Goal: Task Accomplishment & Management: Complete application form

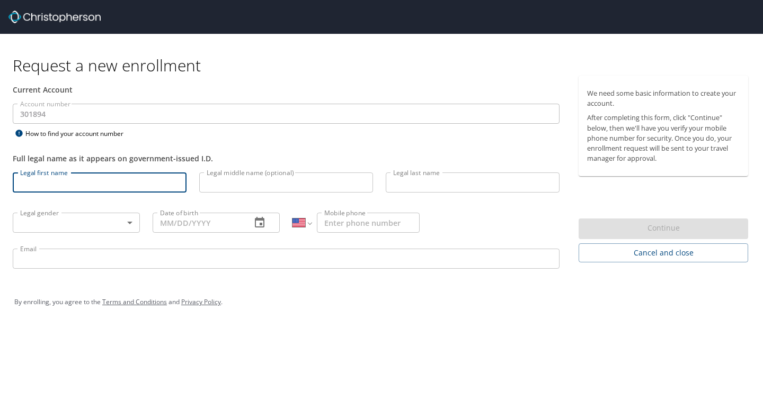
select select "US"
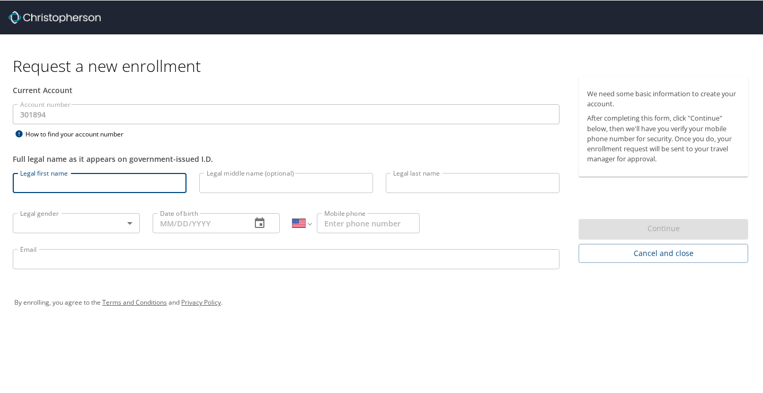
click at [97, 186] on input "Legal first name" at bounding box center [100, 183] width 174 height 20
type input "[PERSON_NAME]"
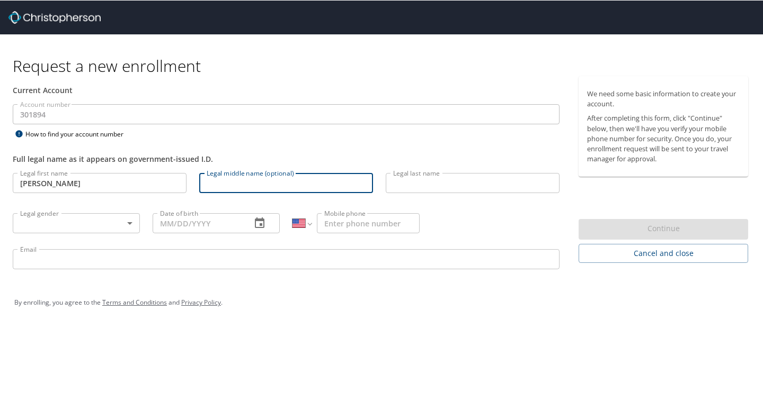
click at [307, 182] on input "Legal middle name (optional)" at bounding box center [286, 183] width 174 height 20
type input "[PERSON_NAME]"
click at [505, 178] on input "Legal last name" at bounding box center [472, 183] width 174 height 20
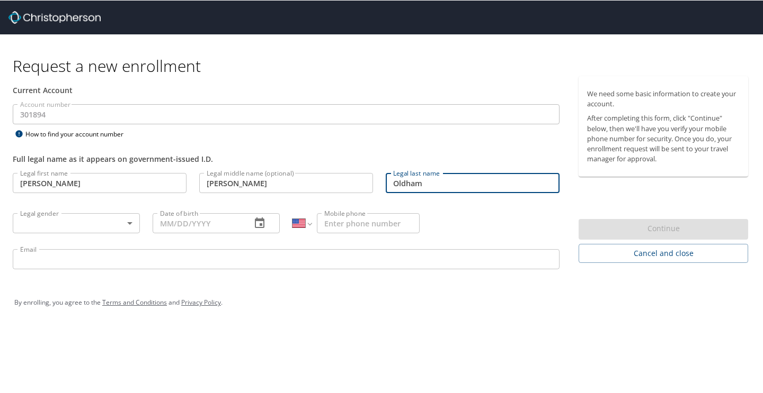
type input "Oldham"
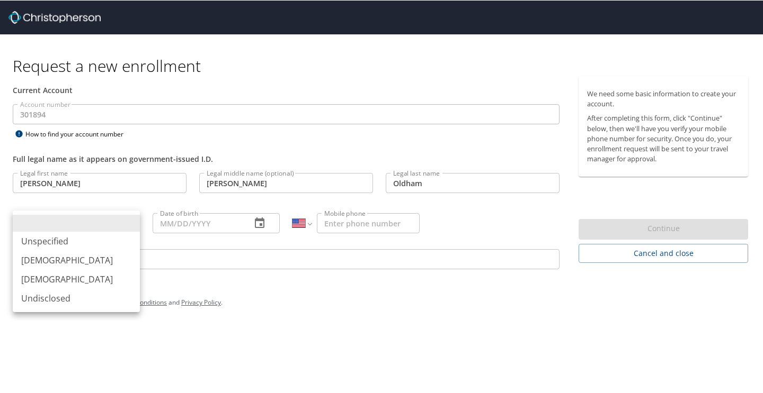
click at [57, 230] on body "Request a new enrollment Current Account Account number 301894 Account number H…" at bounding box center [381, 196] width 763 height 393
click at [62, 275] on li "[DEMOGRAPHIC_DATA]" at bounding box center [76, 279] width 127 height 19
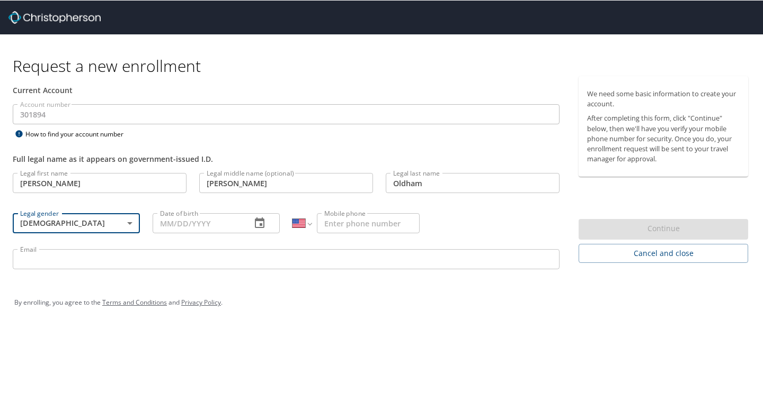
type input "[DEMOGRAPHIC_DATA]"
click at [175, 227] on input "Date of birth" at bounding box center [198, 223] width 90 height 20
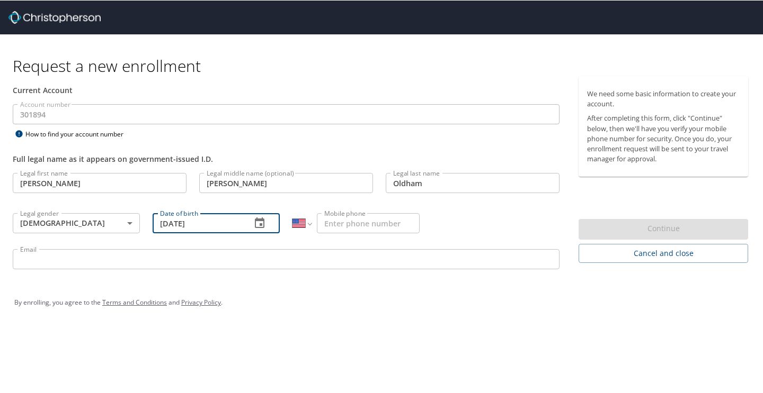
type input "[DATE]"
click at [348, 231] on input "Mobile phone" at bounding box center [368, 223] width 103 height 20
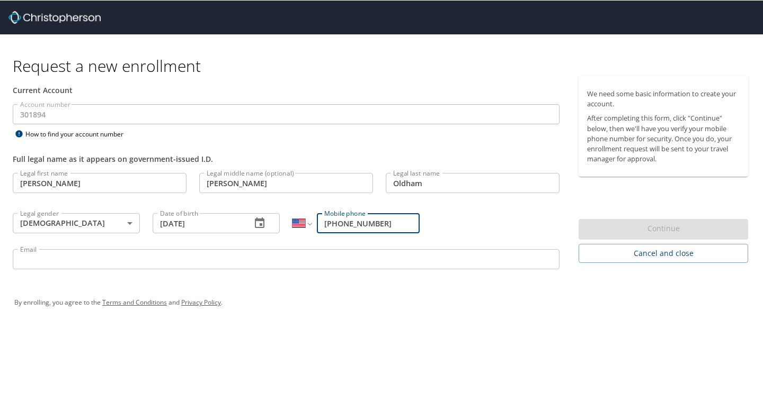
type input "[PHONE_NUMBER]"
click at [316, 263] on input "Email" at bounding box center [286, 259] width 546 height 20
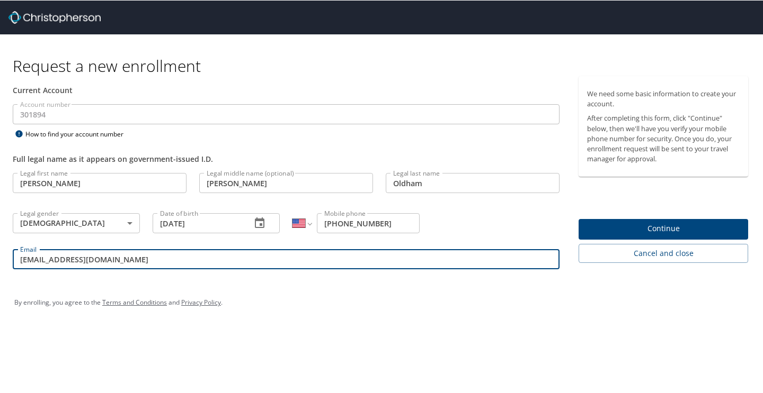
type input "[EMAIL_ADDRESS][DOMAIN_NAME]"
click at [669, 231] on span "Continue" at bounding box center [663, 228] width 153 height 13
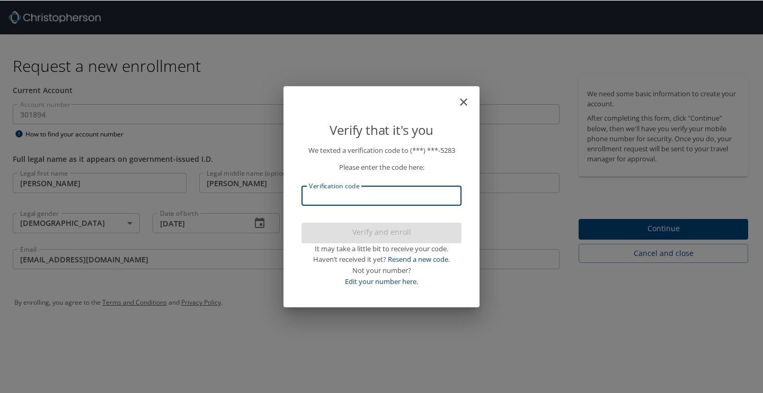
click at [349, 195] on input "Verification code" at bounding box center [381, 195] width 160 height 20
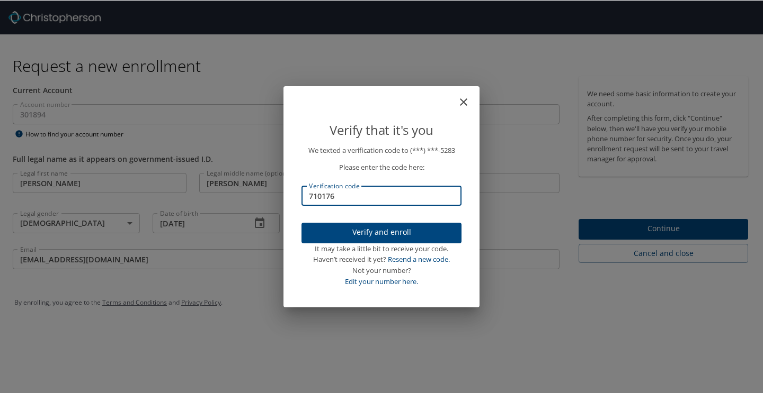
type input "710176"
click at [365, 232] on span "Verify and enroll" at bounding box center [381, 232] width 143 height 13
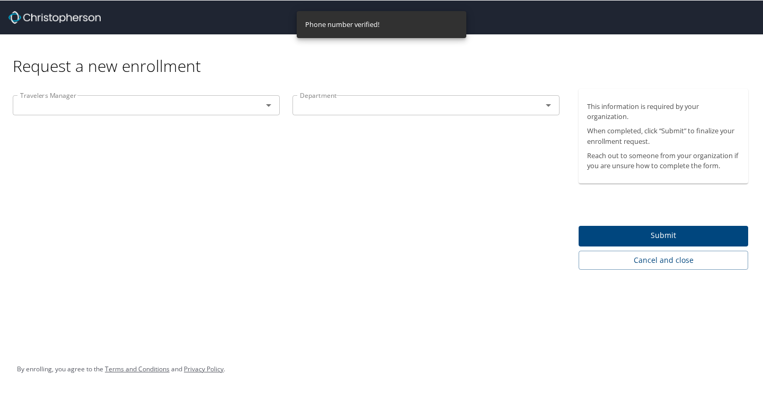
click at [172, 109] on input "text" at bounding box center [130, 105] width 229 height 14
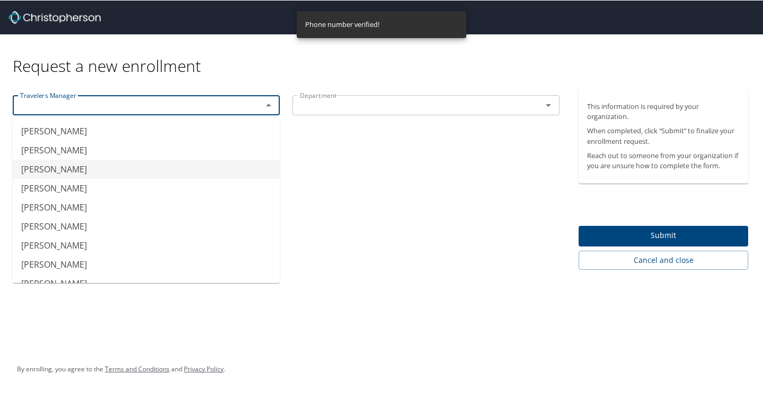
click at [80, 170] on li "[PERSON_NAME]" at bounding box center [146, 168] width 267 height 19
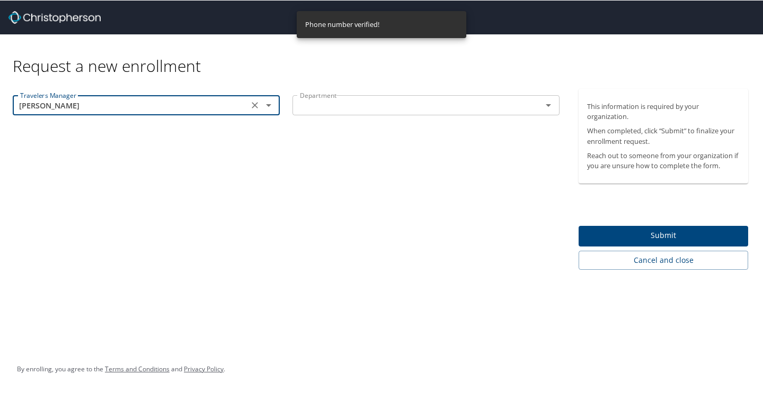
click at [127, 108] on input "[PERSON_NAME]" at bounding box center [130, 105] width 229 height 14
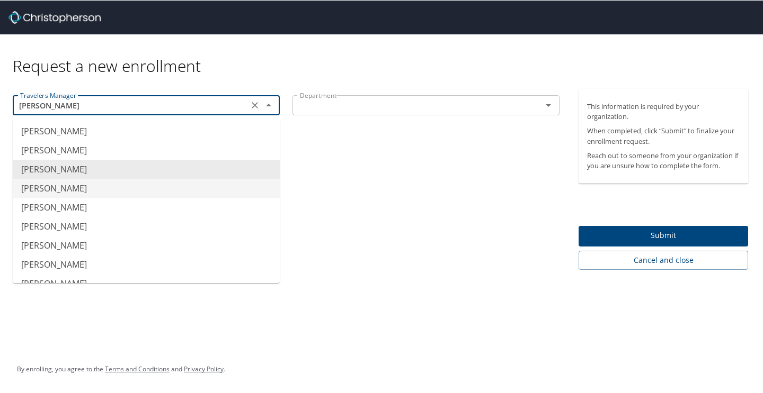
type input "[PERSON_NAME]"
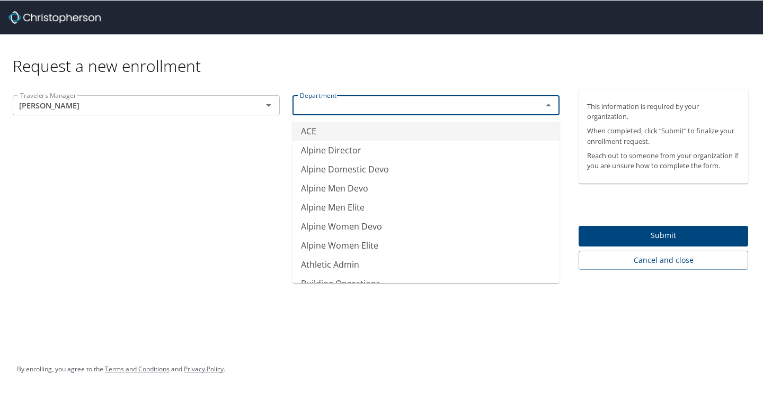
click at [344, 103] on input "text" at bounding box center [409, 105] width 229 height 14
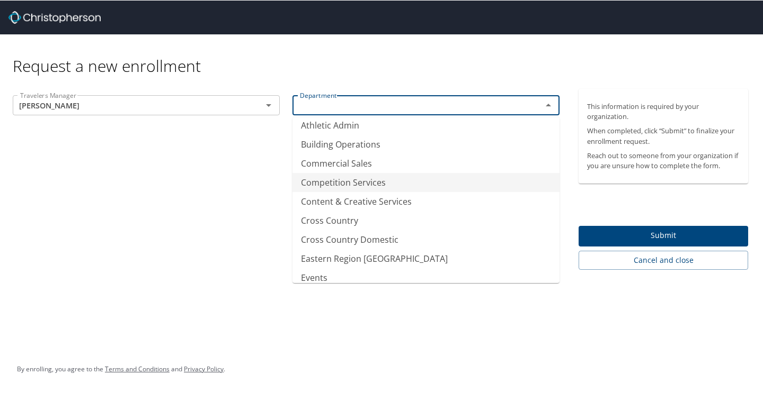
scroll to position [158, 0]
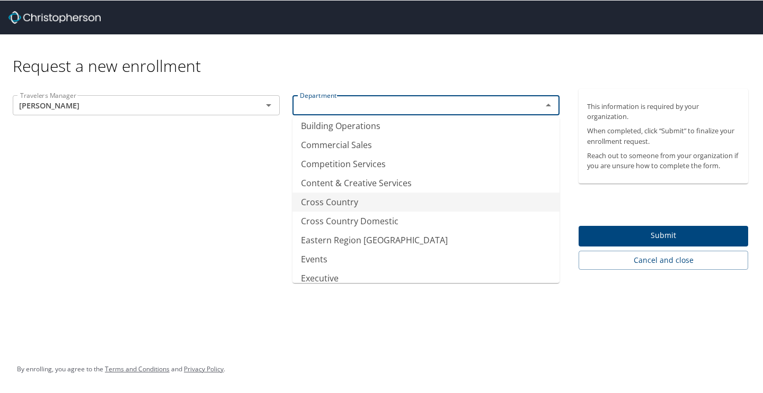
click at [336, 199] on li "Cross Country" at bounding box center [425, 201] width 267 height 19
type input "Cross Country"
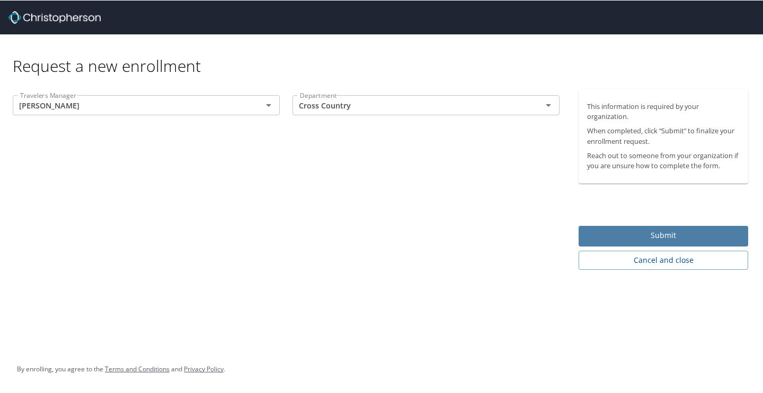
click at [627, 228] on button "Submit" at bounding box center [662, 236] width 169 height 21
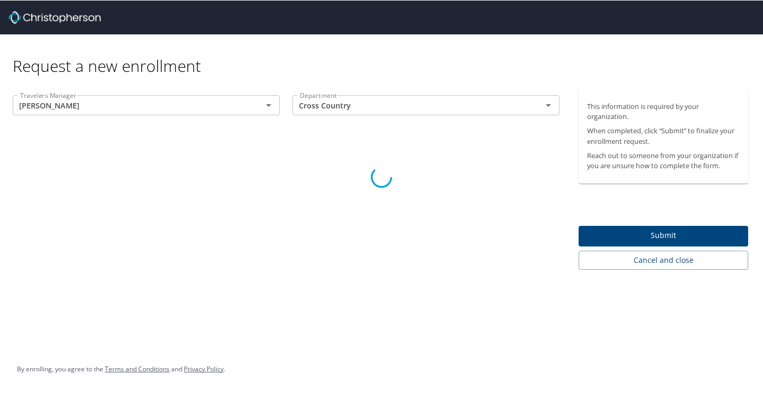
click at [192, 99] on div at bounding box center [381, 177] width 763 height 432
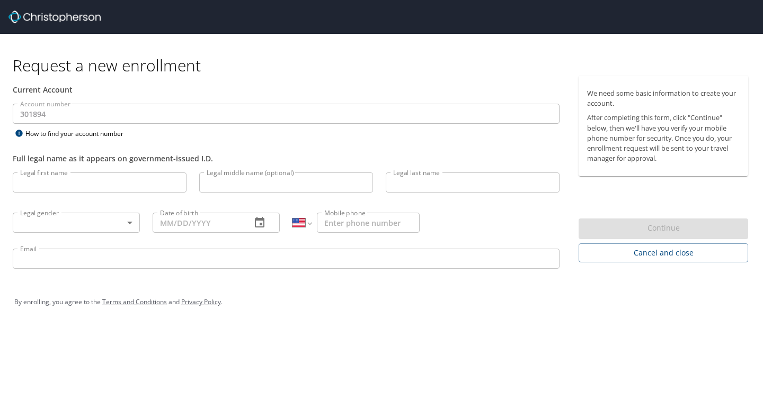
select select "US"
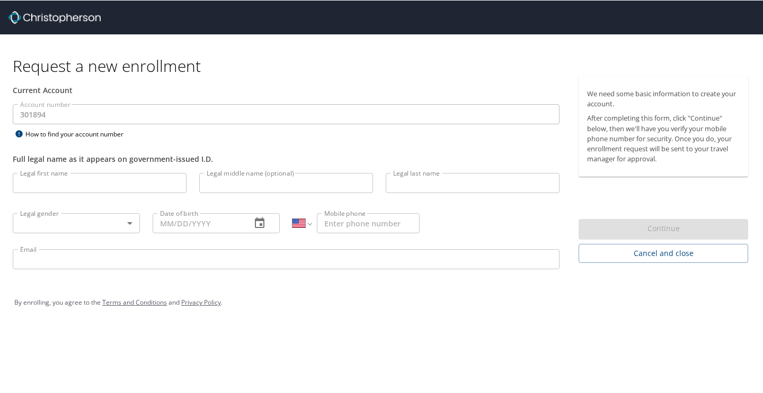
click at [95, 184] on input "Legal first name" at bounding box center [100, 183] width 174 height 20
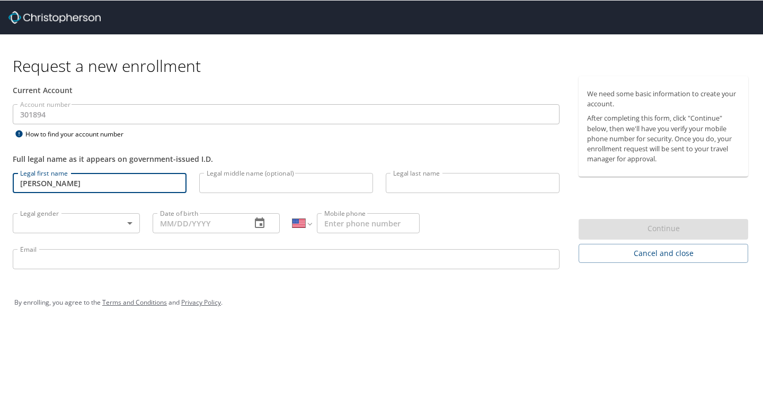
type input "[PERSON_NAME]"
click at [239, 177] on input "Legal middle name (optional)" at bounding box center [286, 183] width 174 height 20
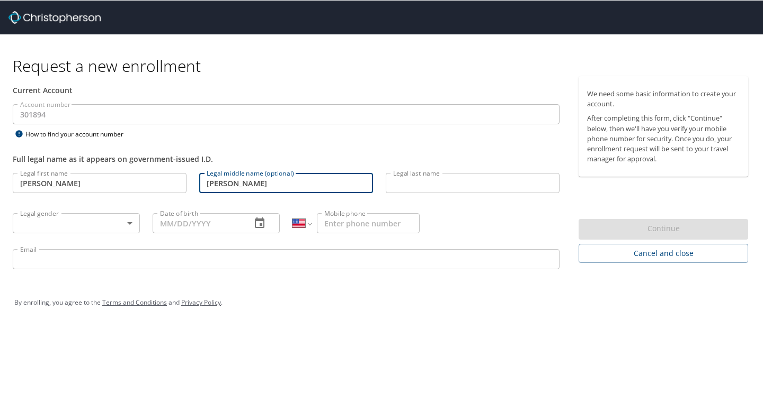
type input "[PERSON_NAME]"
click at [451, 173] on input "Legal last name" at bounding box center [472, 183] width 174 height 20
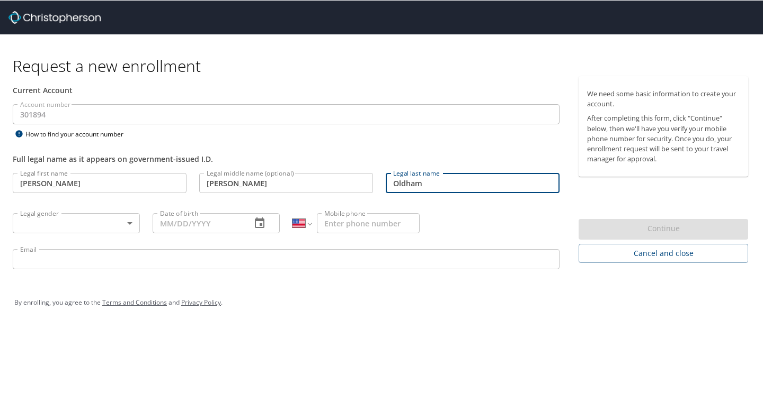
type input "Oldham"
click at [56, 223] on body "Request a new enrollment Current Account Account number 301894 Account number H…" at bounding box center [381, 196] width 763 height 393
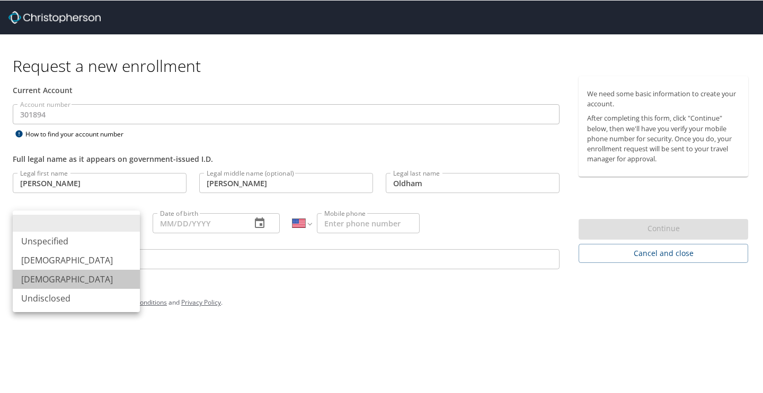
click at [61, 282] on li "[DEMOGRAPHIC_DATA]" at bounding box center [76, 279] width 127 height 19
type input "[DEMOGRAPHIC_DATA]"
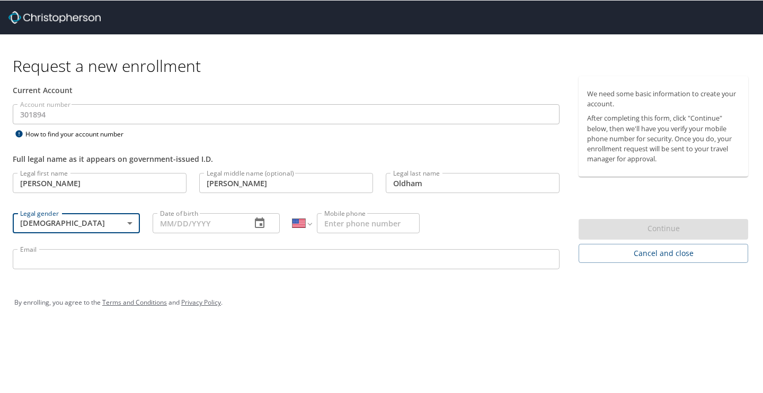
click at [179, 226] on input "Date of birth" at bounding box center [198, 223] width 90 height 20
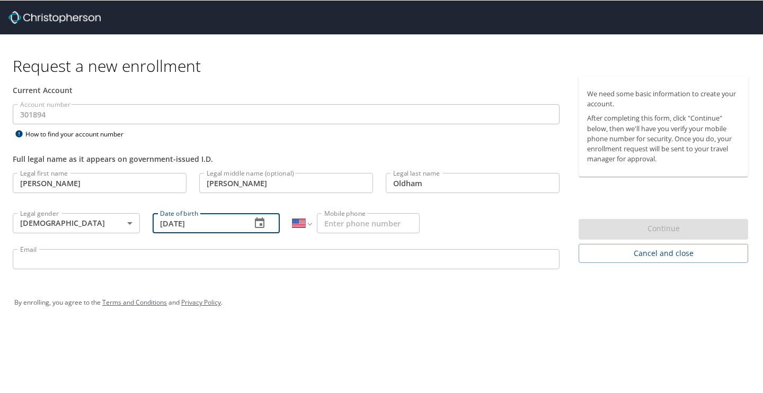
type input "[DATE]"
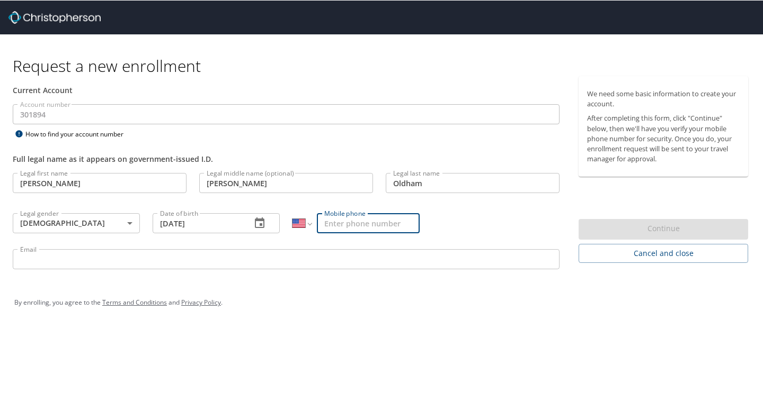
click at [341, 222] on input "Mobile phone" at bounding box center [368, 223] width 103 height 20
type input "[PHONE_NUMBER]"
click at [333, 265] on input "Email" at bounding box center [286, 259] width 546 height 20
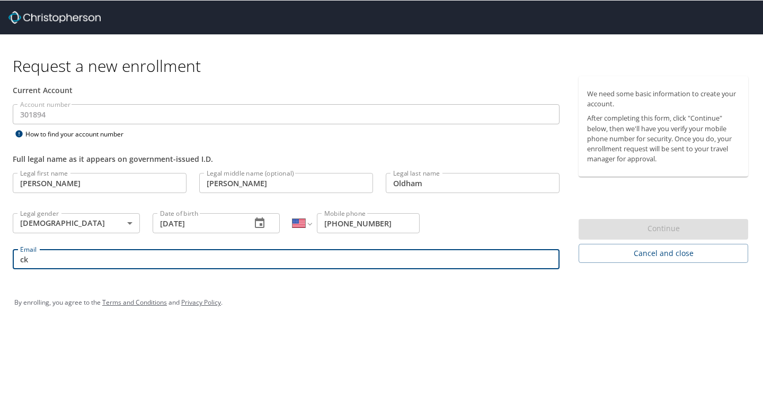
type input "c"
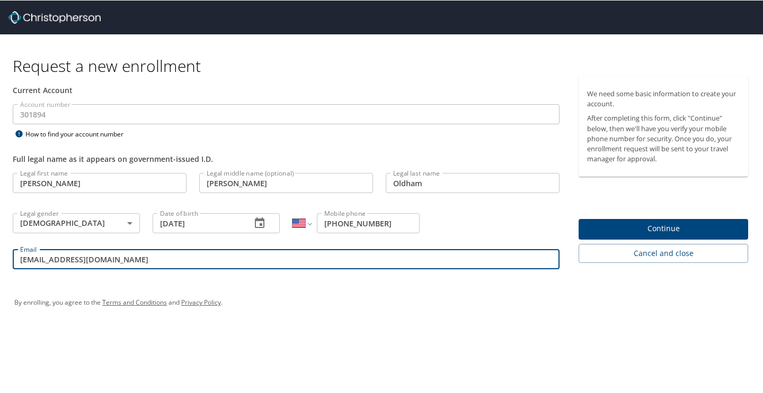
type input "[EMAIL_ADDRESS][DOMAIN_NAME]"
click at [422, 318] on div "By enrolling, you agree to the Terms and Conditions and Privacy Policy ." at bounding box center [381, 303] width 750 height 48
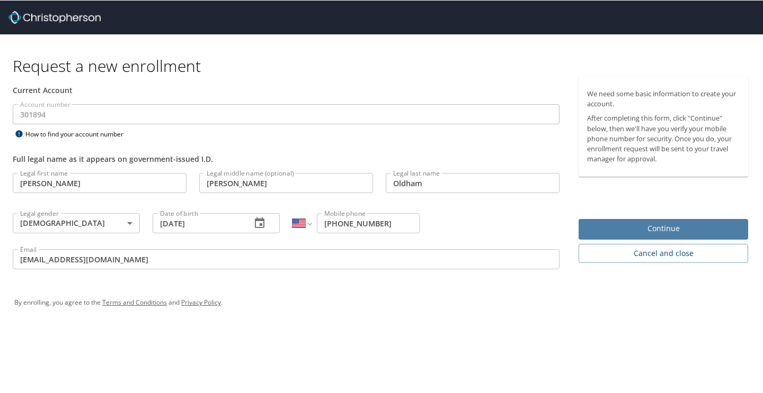
click at [627, 229] on span "Continue" at bounding box center [663, 228] width 153 height 13
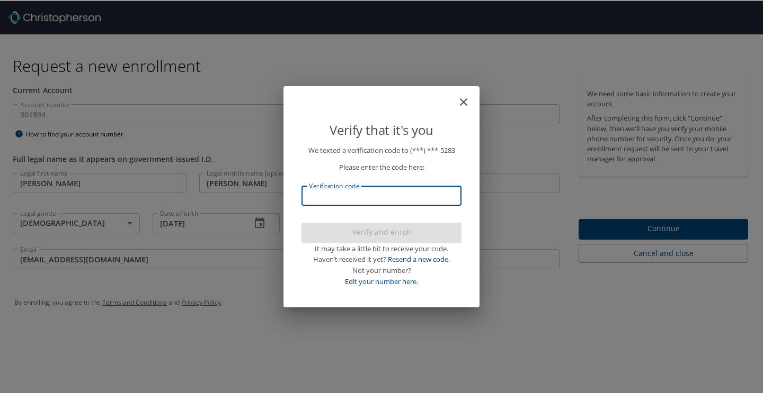
click at [329, 196] on input "Verification code" at bounding box center [381, 195] width 160 height 20
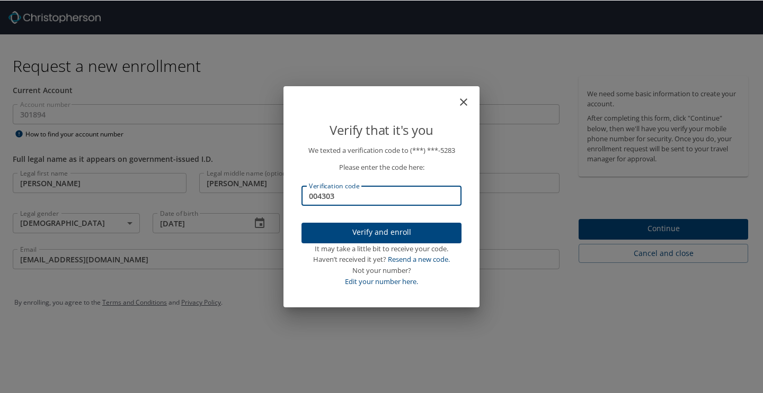
type input "004303"
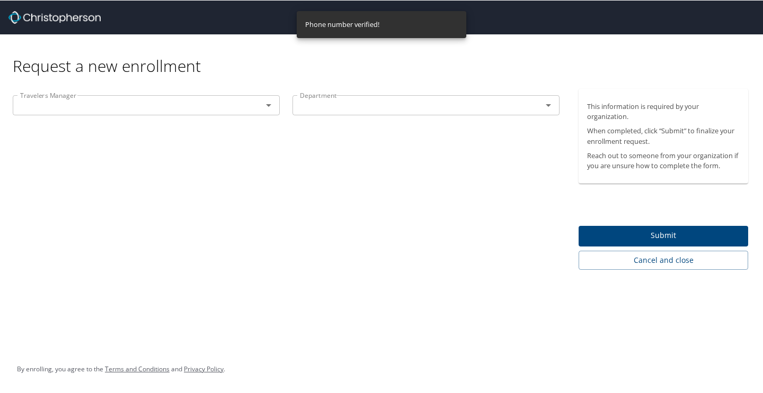
click at [56, 106] on input "text" at bounding box center [130, 105] width 229 height 14
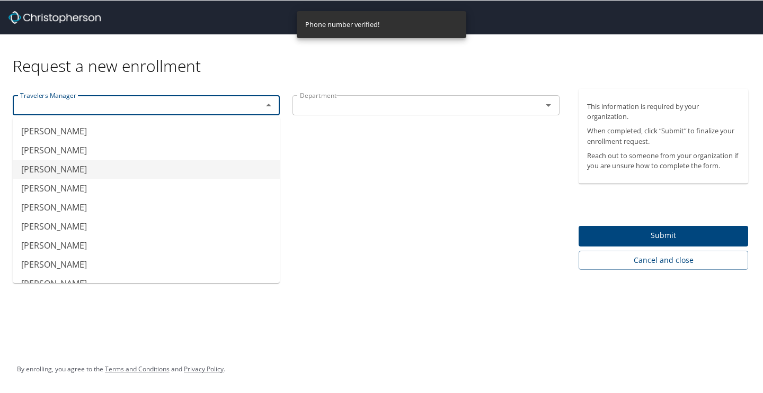
click at [59, 171] on li "[PERSON_NAME]" at bounding box center [146, 168] width 267 height 19
type input "[PERSON_NAME]"
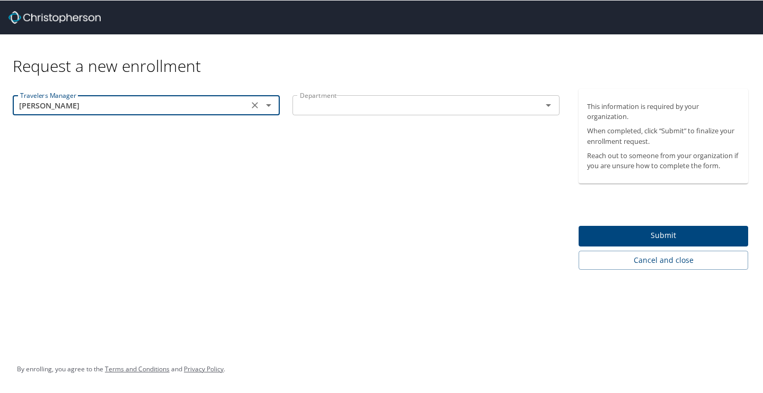
click at [314, 106] on input "text" at bounding box center [409, 105] width 229 height 14
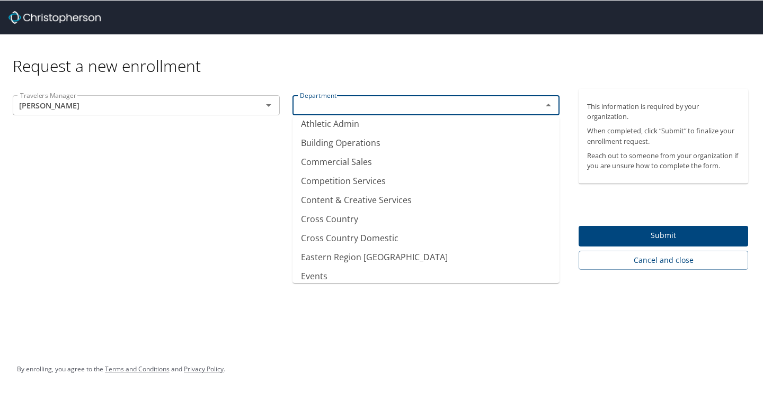
scroll to position [140, 0]
click at [357, 221] on li "Cross Country" at bounding box center [425, 219] width 267 height 19
type input "Cross Country"
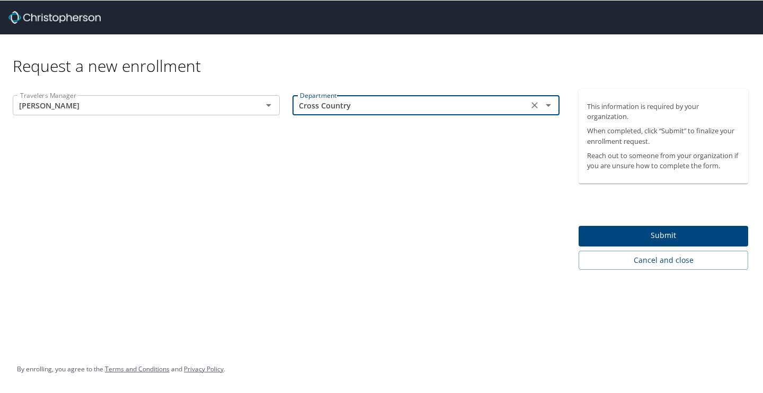
click at [319, 211] on div "Travelers Manager Christopher Grover Travelers Manager Department Cross Country…" at bounding box center [286, 178] width 572 height 181
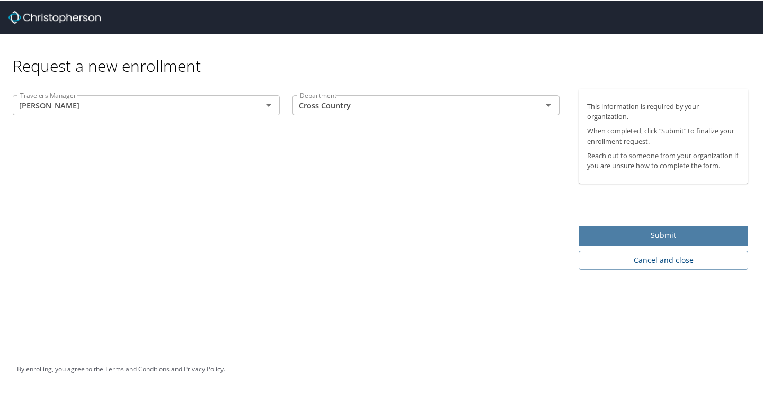
click at [626, 239] on span "Submit" at bounding box center [663, 235] width 153 height 13
